Goal: Transaction & Acquisition: Purchase product/service

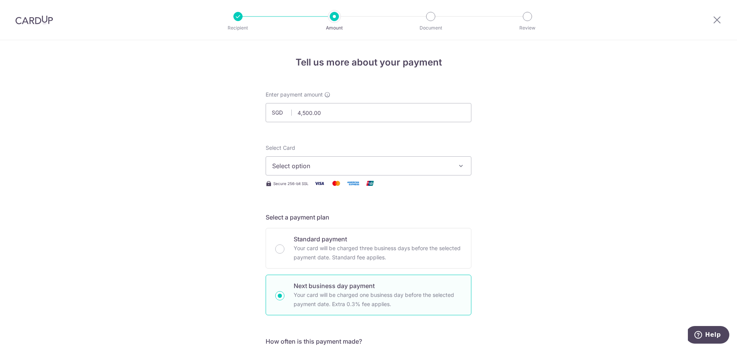
scroll to position [460, 0]
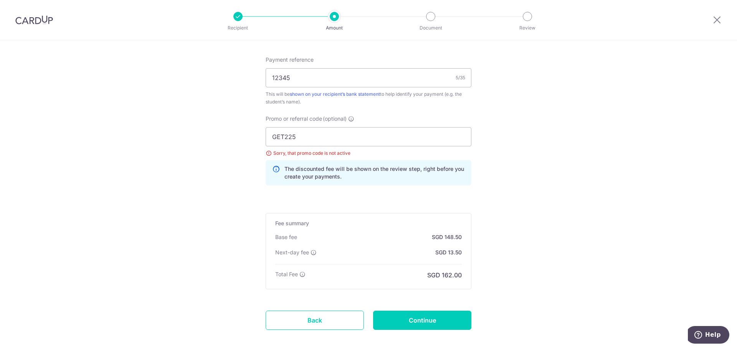
drag, startPoint x: 52, startPoint y: 102, endPoint x: 48, endPoint y: 90, distance: 12.5
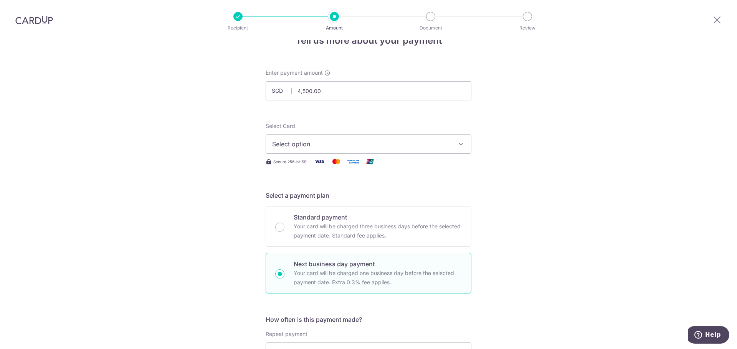
scroll to position [0, 0]
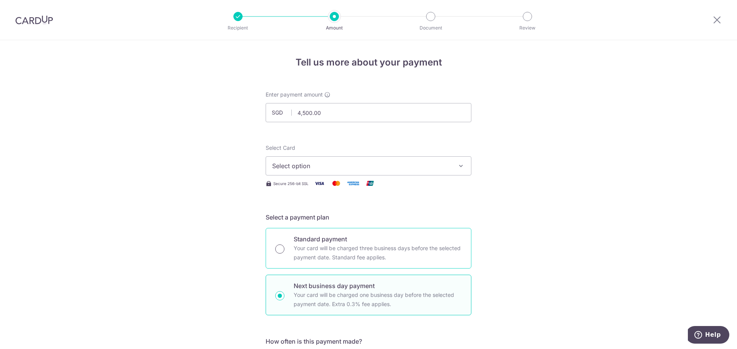
click at [278, 250] on input "Standard payment Your card will be charged three business days before the selec…" at bounding box center [279, 249] width 9 height 9
radio input "true"
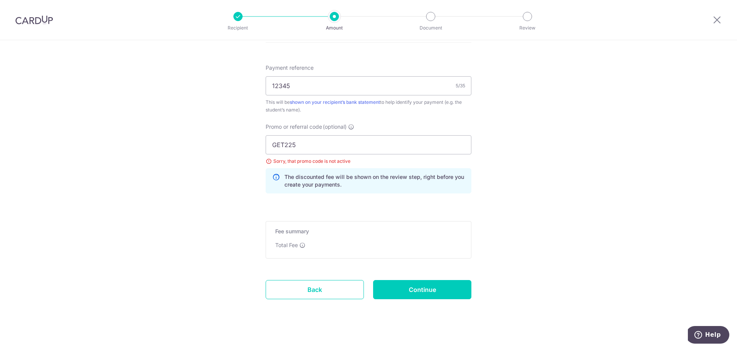
scroll to position [449, 0]
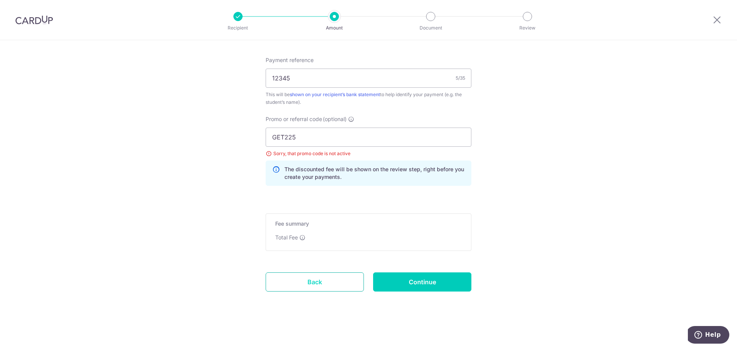
click at [309, 284] on link "Back" at bounding box center [314, 282] width 98 height 19
radio input "true"
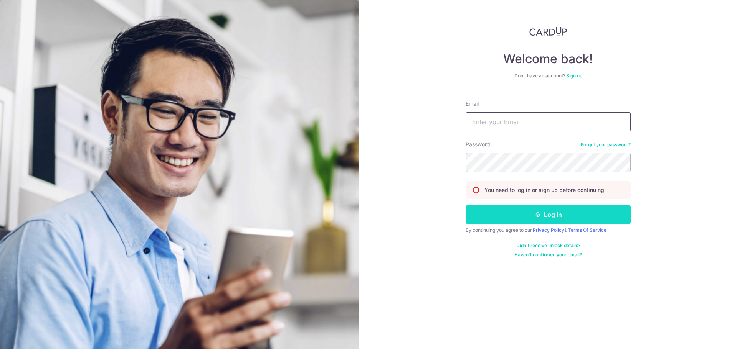
type input "[EMAIL_ADDRESS][DOMAIN_NAME]"
click at [549, 215] on button "Log in" at bounding box center [547, 214] width 165 height 19
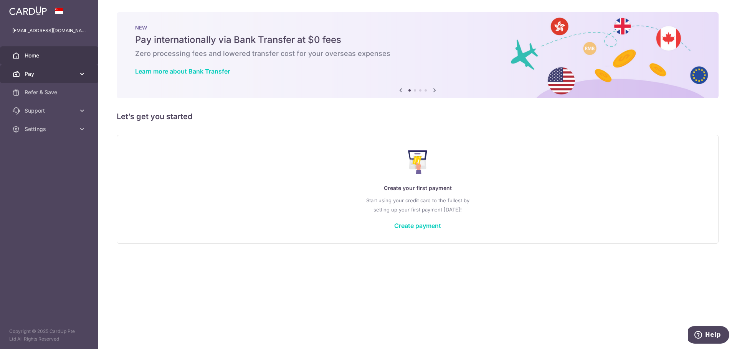
click at [81, 73] on icon at bounding box center [82, 74] width 8 height 8
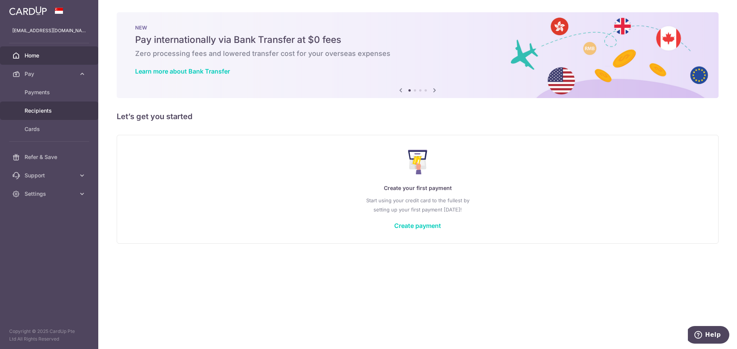
click at [41, 112] on span "Recipients" at bounding box center [50, 111] width 51 height 8
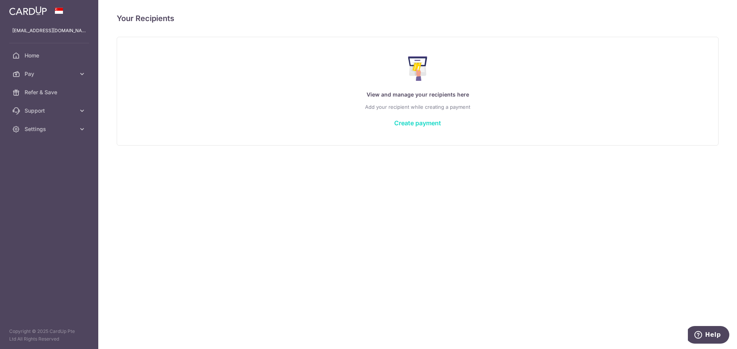
click at [410, 124] on link "Create payment" at bounding box center [417, 123] width 47 height 8
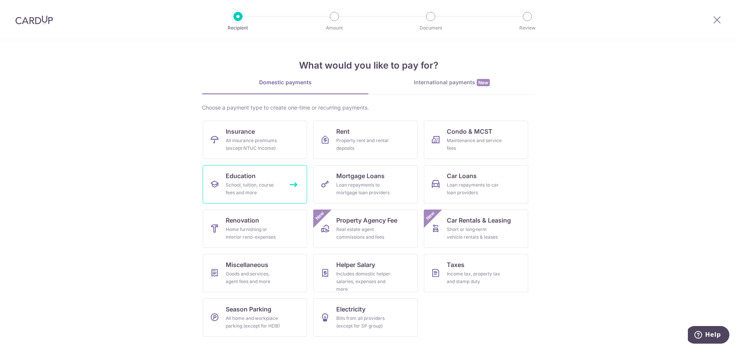
click at [294, 184] on link "Education School, tuition, course fees and more" at bounding box center [255, 184] width 104 height 38
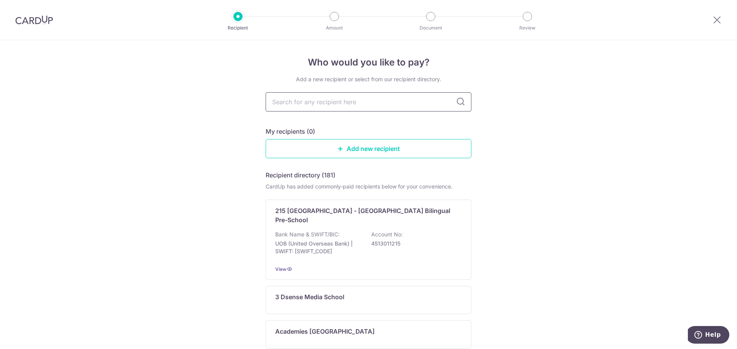
click at [391, 98] on input "text" at bounding box center [368, 101] width 206 height 19
type input "national univ"
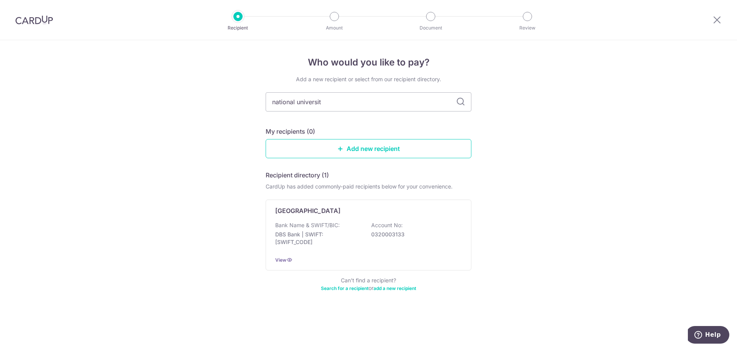
type input "national university"
click at [459, 100] on icon at bounding box center [460, 101] width 9 height 9
click at [436, 101] on input "national university" at bounding box center [368, 101] width 206 height 19
click at [387, 102] on input "national university" at bounding box center [368, 101] width 206 height 19
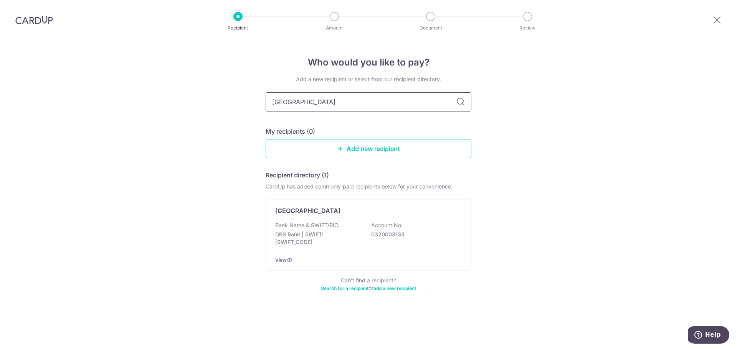
click at [387, 102] on input "national university" at bounding box center [368, 101] width 206 height 19
click at [462, 209] on div "National University Of Singapore Bank Name & SWIFT/BIC: DBS Bank | SWIFT: DBSSS…" at bounding box center [368, 235] width 206 height 71
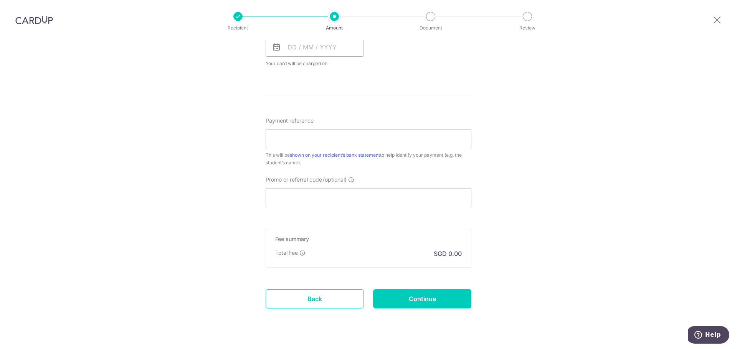
scroll to position [385, 0]
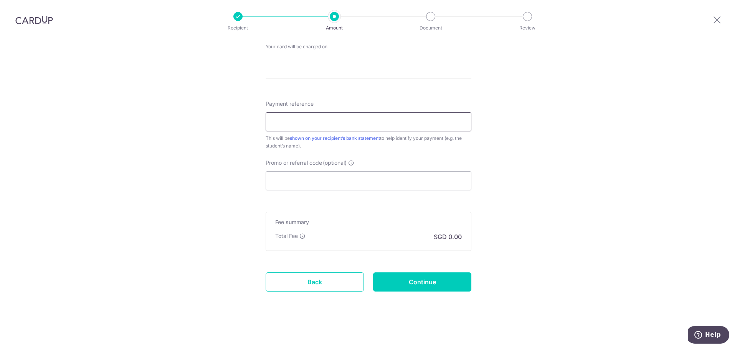
click at [369, 123] on input "Payment reference" at bounding box center [368, 121] width 206 height 19
click at [407, 122] on input "Payment reference" at bounding box center [368, 121] width 206 height 19
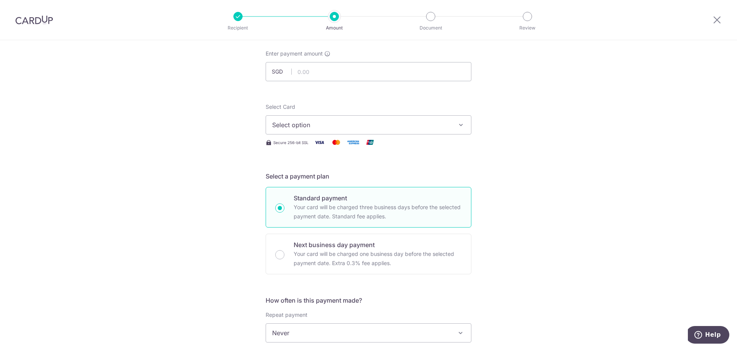
scroll to position [40, 0]
click at [354, 74] on input "text" at bounding box center [368, 73] width 206 height 19
type input "4,229.00"
click at [528, 129] on div "Tell us more about your payment Enter payment amount SGD 4,229.00 4229.00 Selec…" at bounding box center [368, 348] width 737 height 694
click at [457, 125] on icon "button" at bounding box center [461, 127] width 8 height 8
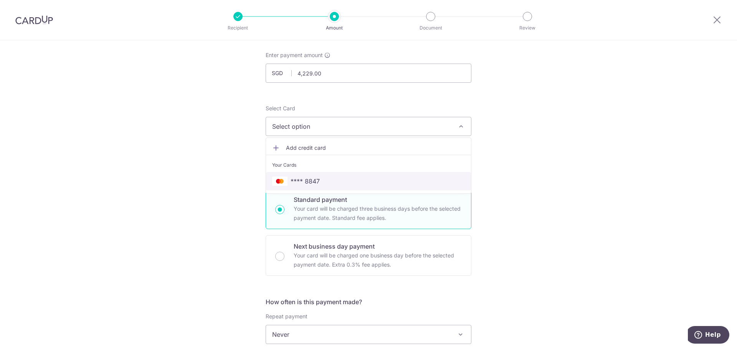
click at [360, 181] on span "**** 8847" at bounding box center [368, 181] width 193 height 9
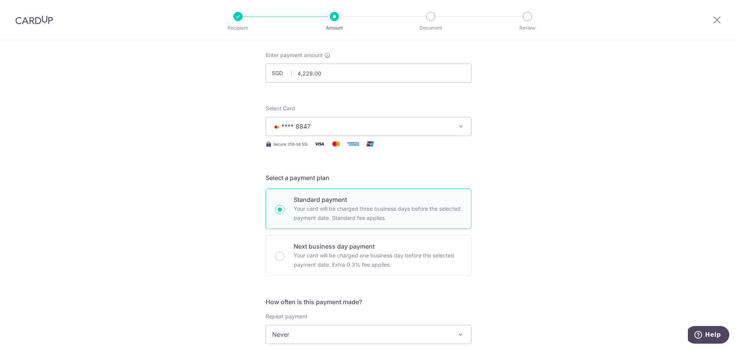
click at [623, 170] on div "Tell us more about your payment Enter payment amount SGD 4,229.00 4229.00 Selec…" at bounding box center [368, 348] width 737 height 694
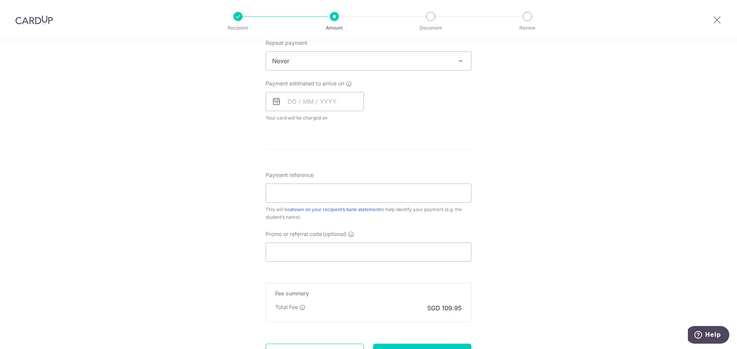
scroll to position [308, 0]
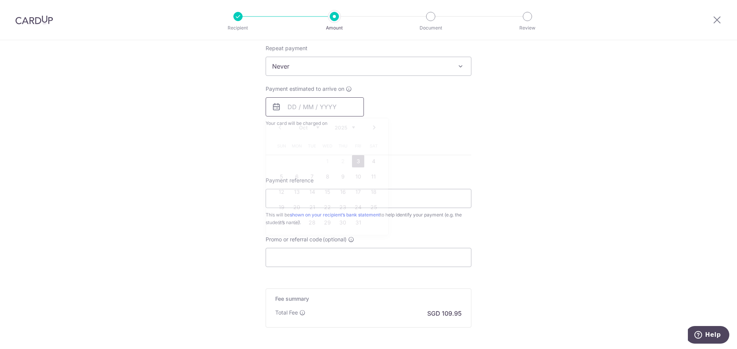
click at [318, 108] on input "text" at bounding box center [314, 106] width 98 height 19
click at [354, 162] on link "3" at bounding box center [358, 161] width 12 height 12
type input "03/10/2025"
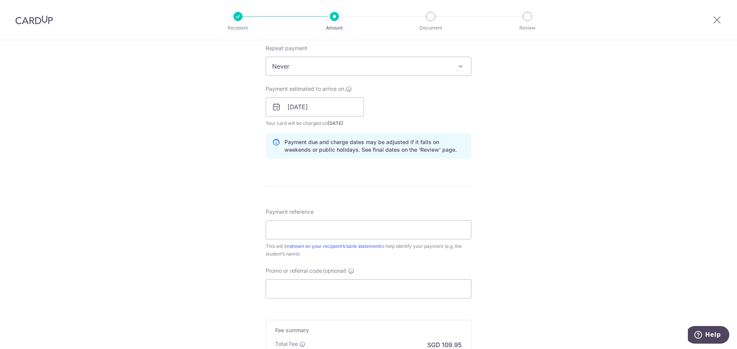
click at [545, 158] on div "Tell us more about your payment Enter payment amount SGD 4,229.00 4229.00 Selec…" at bounding box center [368, 94] width 737 height 725
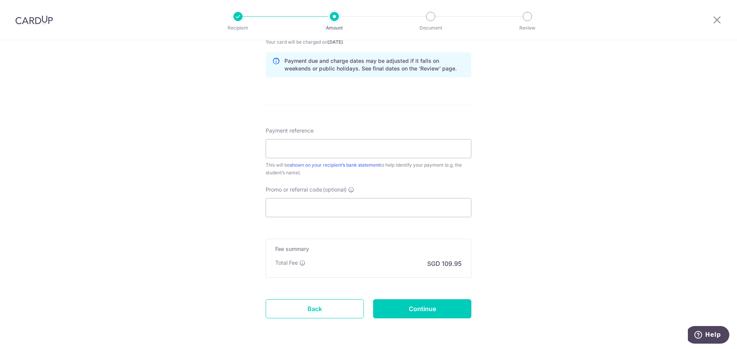
scroll to position [416, 0]
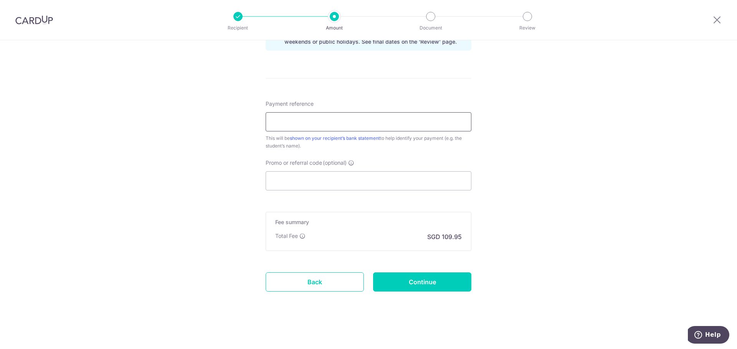
click at [338, 122] on input "Payment reference" at bounding box center [368, 121] width 206 height 19
drag, startPoint x: 608, startPoint y: 176, endPoint x: 571, endPoint y: 183, distance: 38.0
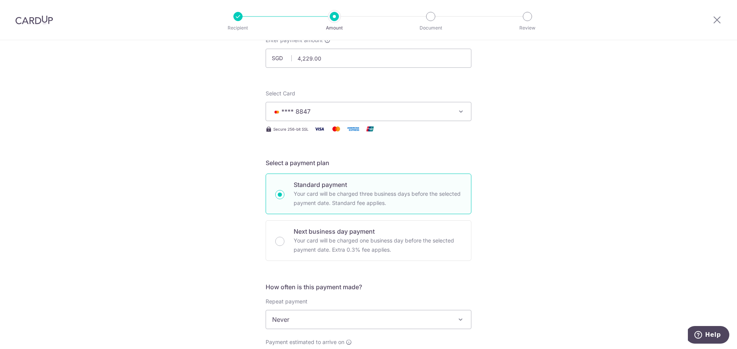
scroll to position [0, 0]
